Goal: Information Seeking & Learning: Learn about a topic

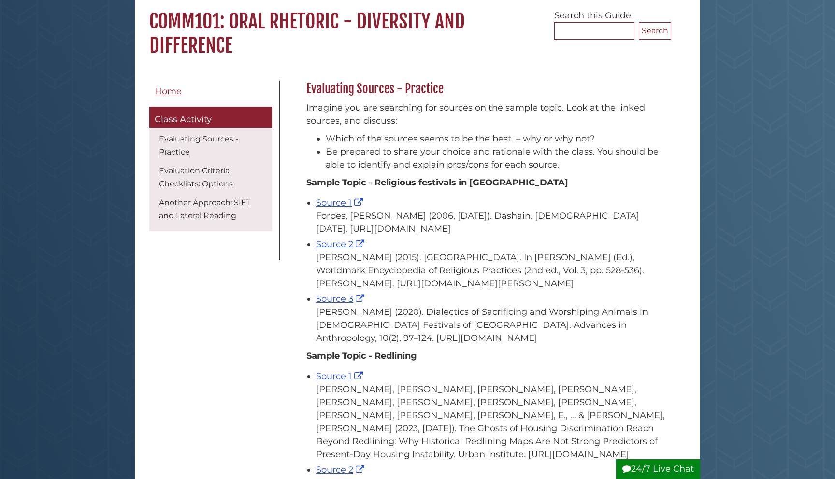
scroll to position [87, 0]
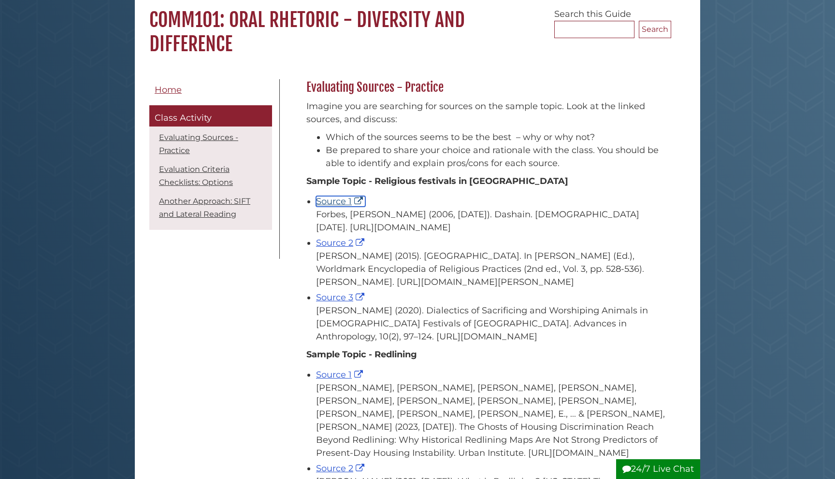
click at [333, 202] on link "Source 1" at bounding box center [340, 201] width 49 height 11
click at [349, 248] on link "Source 2" at bounding box center [341, 243] width 51 height 11
click at [332, 303] on link "Source 3" at bounding box center [341, 297] width 51 height 11
click at [429, 234] on div "Forbes, [PERSON_NAME] (2006, [DATE]). Dashain. [DEMOGRAPHIC_DATA] [DATE]. [URL]…" at bounding box center [491, 221] width 350 height 26
click at [332, 303] on link "Source 3" at bounding box center [341, 297] width 51 height 11
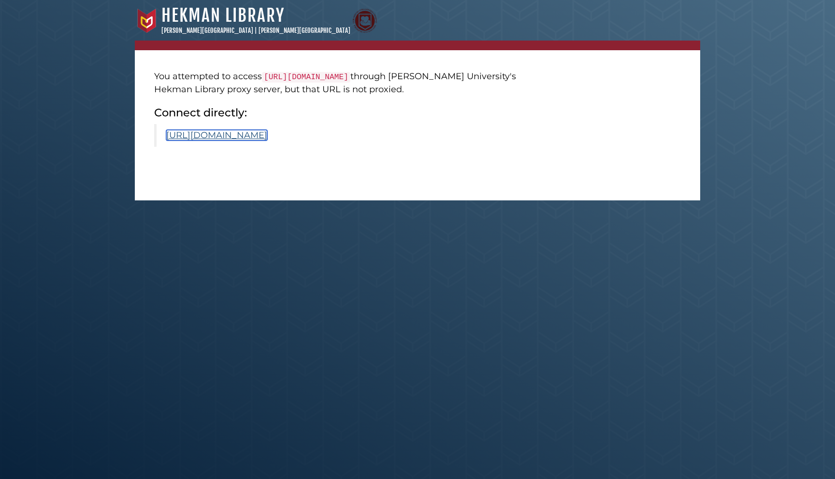
click at [267, 141] on link "https://www.scirp.org/journal/paperinformation?paperid=99935" at bounding box center [216, 135] width 101 height 11
